Goal: Transaction & Acquisition: Obtain resource

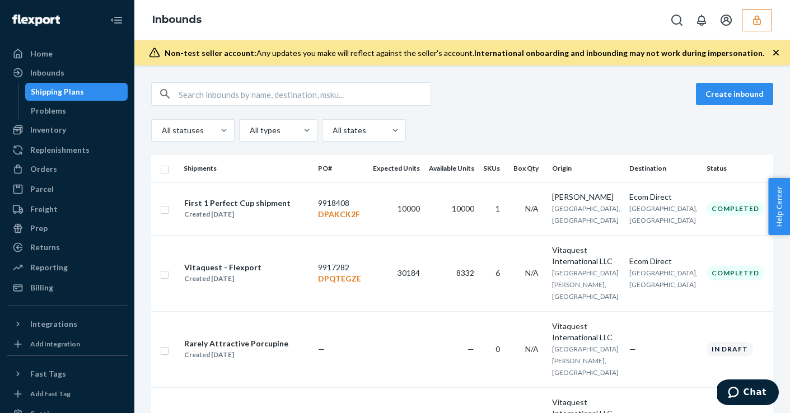
click at [754, 26] on button "button" at bounding box center [757, 20] width 30 height 22
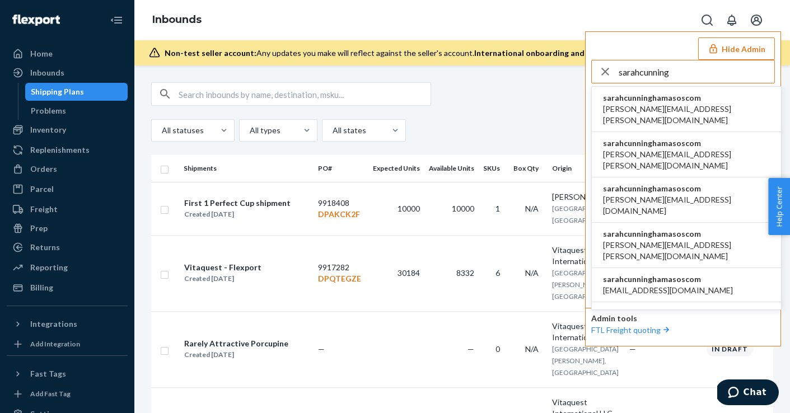
type input "sarahcunning"
click at [728, 99] on li "sarahcunninghamasoscom agnieszka.ziolkowska@asos.com" at bounding box center [686, 109] width 189 height 45
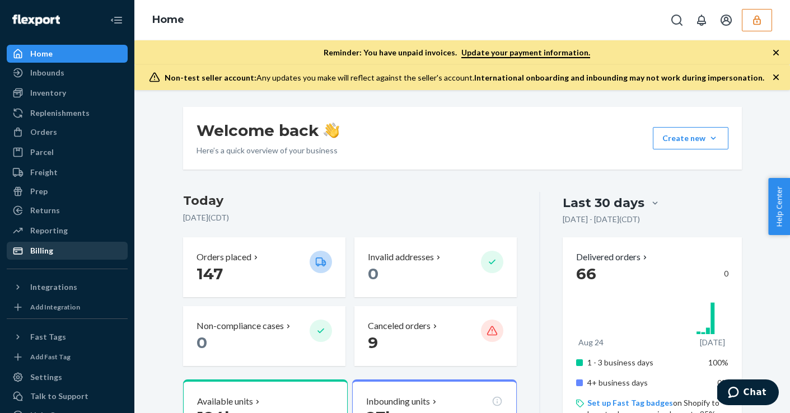
click at [49, 259] on link "Billing" at bounding box center [67, 251] width 121 height 18
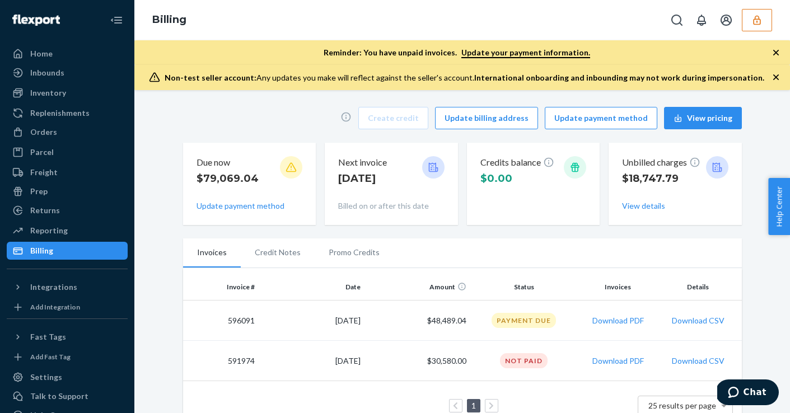
scroll to position [24, 0]
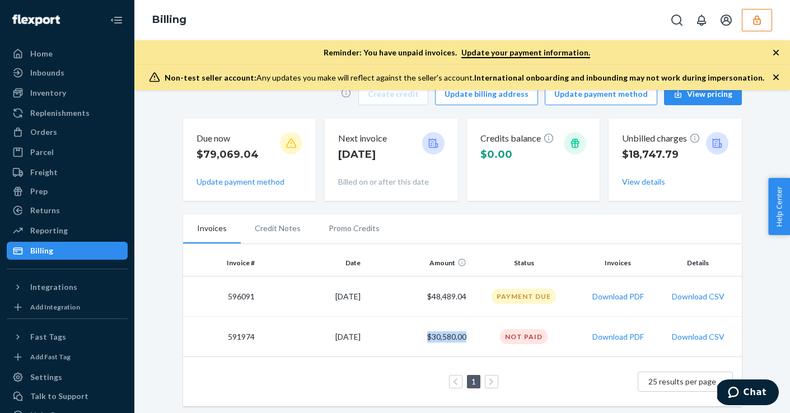
drag, startPoint x: 468, startPoint y: 337, endPoint x: 419, endPoint y: 337, distance: 49.3
click at [418, 337] on td "$30,580.00" at bounding box center [418, 337] width 106 height 40
click at [419, 337] on td "$30,580.00" at bounding box center [418, 337] width 106 height 40
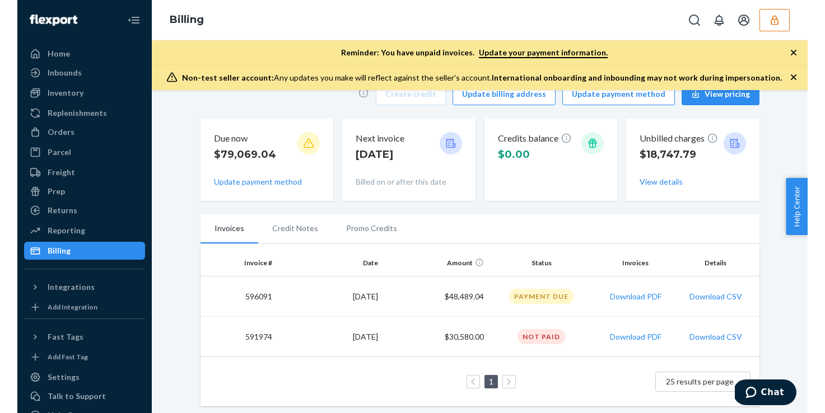
scroll to position [0, 0]
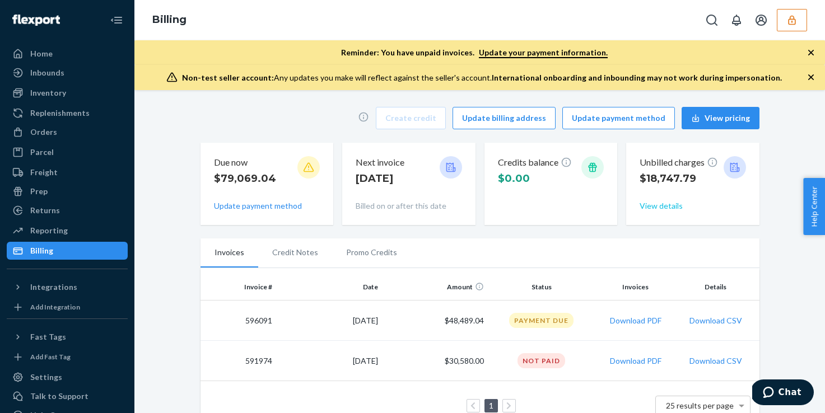
click at [663, 211] on button "View details" at bounding box center [661, 205] width 43 height 11
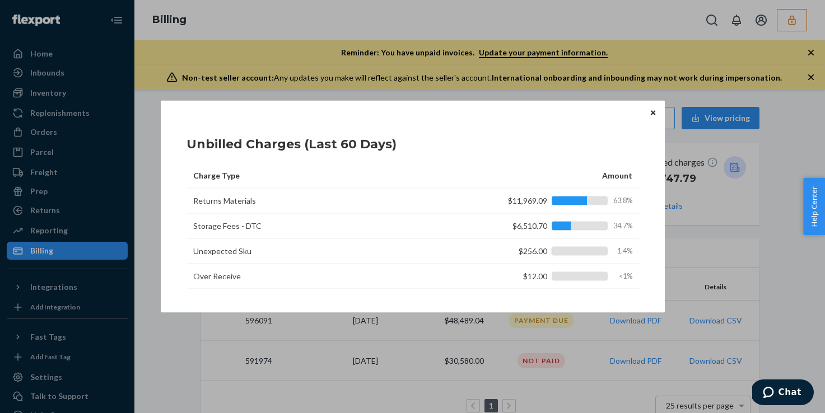
click at [650, 116] on button "Close" at bounding box center [652, 112] width 11 height 12
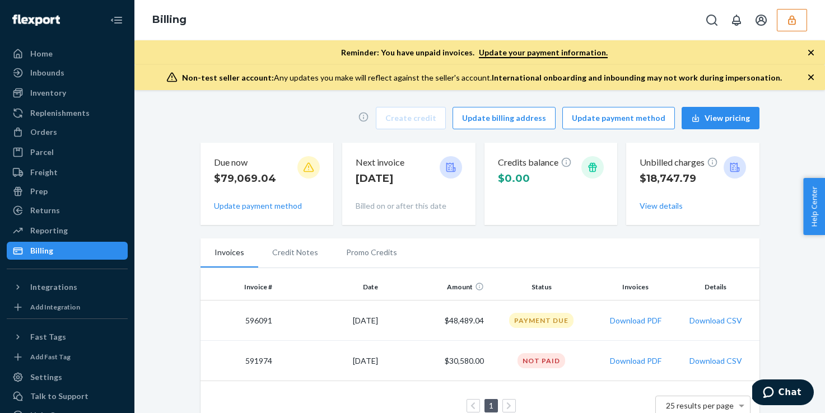
click at [780, 27] on button "button" at bounding box center [792, 20] width 30 height 22
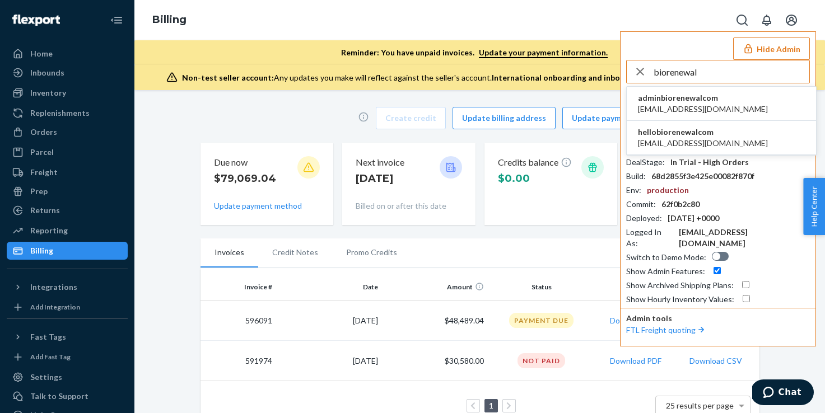
type input "biorenewal"
click at [725, 102] on li "adminbiorenewalcom [EMAIL_ADDRESS][DOMAIN_NAME]" at bounding box center [721, 104] width 189 height 34
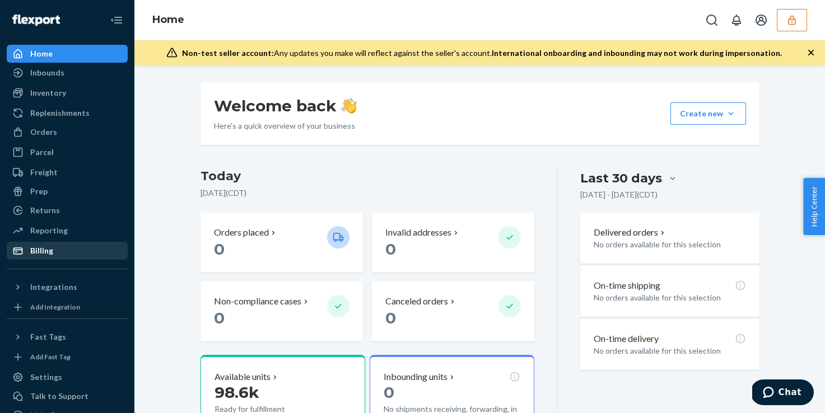
click at [82, 254] on div "Billing" at bounding box center [67, 251] width 119 height 16
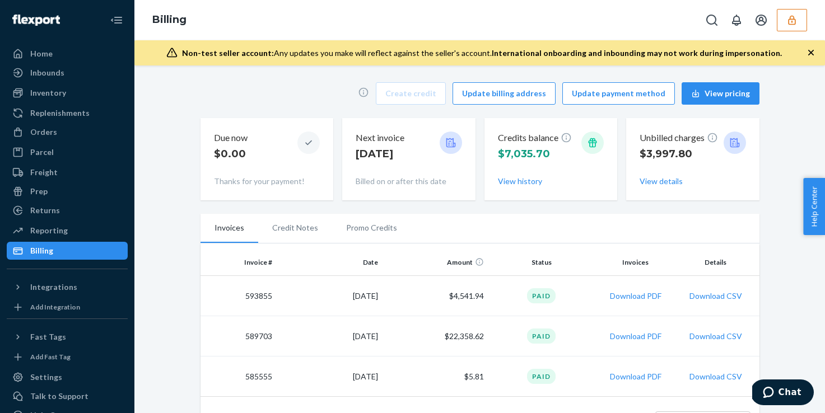
scroll to position [40, 0]
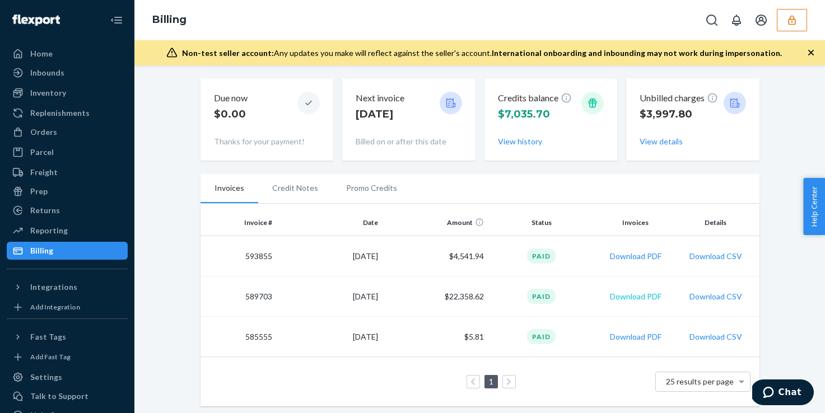
click at [643, 296] on button "Download PDF" at bounding box center [636, 296] width 52 height 11
click at [102, 88] on div "Inventory" at bounding box center [67, 93] width 119 height 16
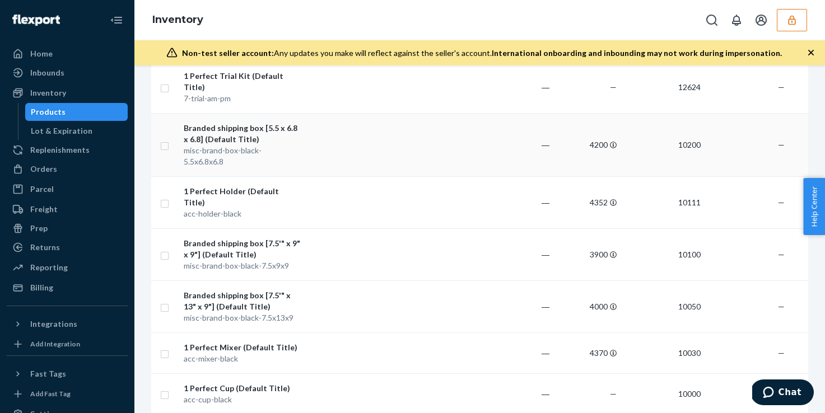
scroll to position [158, 0]
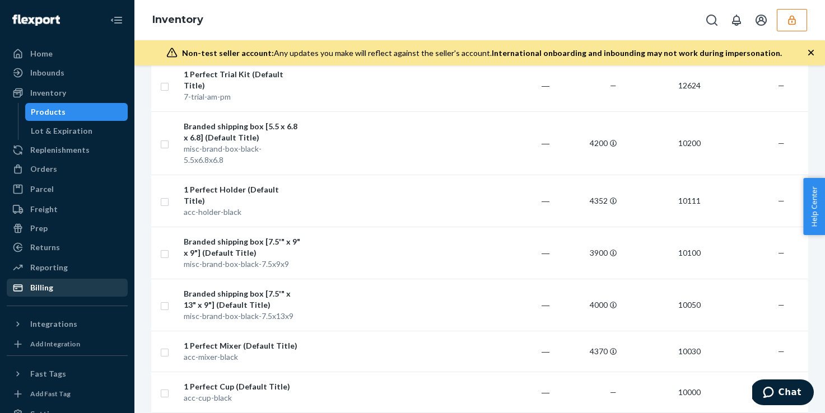
click at [48, 292] on div "Billing" at bounding box center [41, 287] width 23 height 11
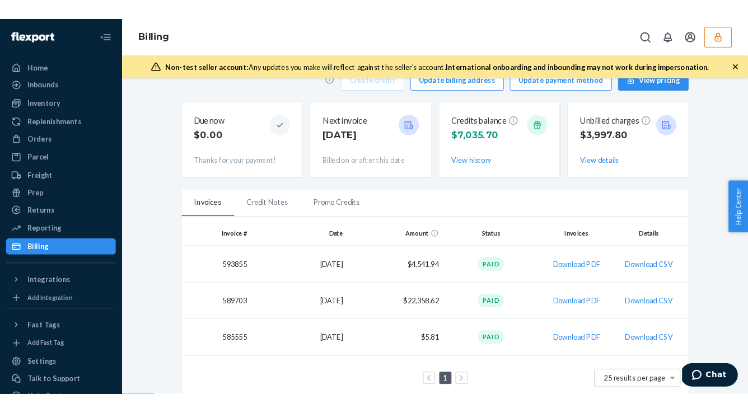
scroll to position [40, 0]
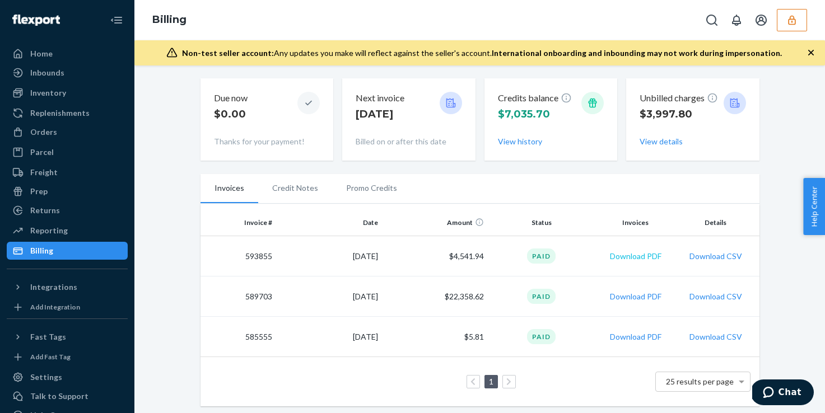
click at [631, 256] on button "Download PDF" at bounding box center [636, 256] width 52 height 11
